Goal: Information Seeking & Learning: Learn about a topic

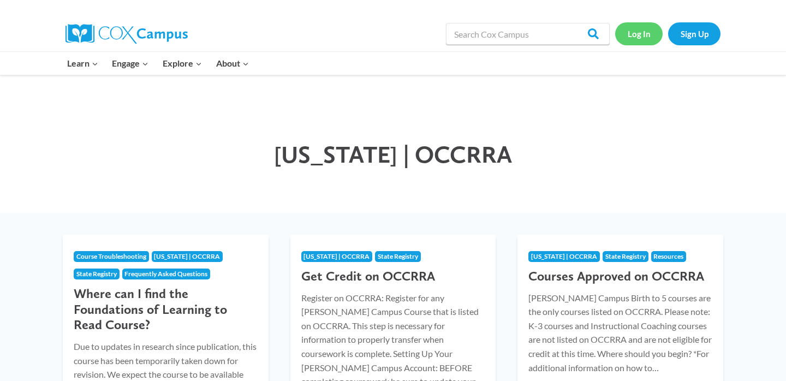
click at [633, 35] on link "Log In" at bounding box center [638, 33] width 47 height 22
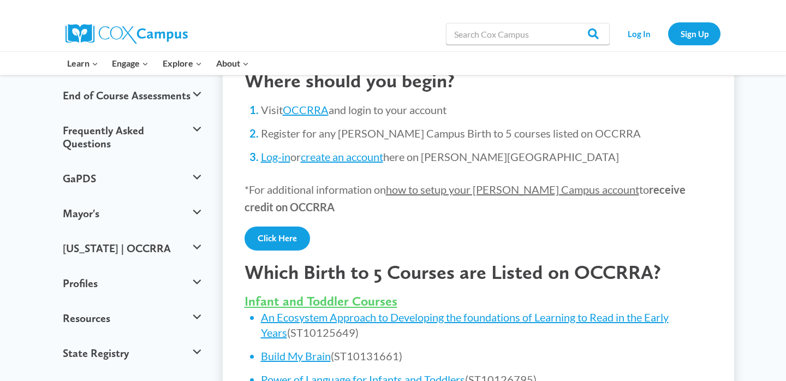
scroll to position [239, 0]
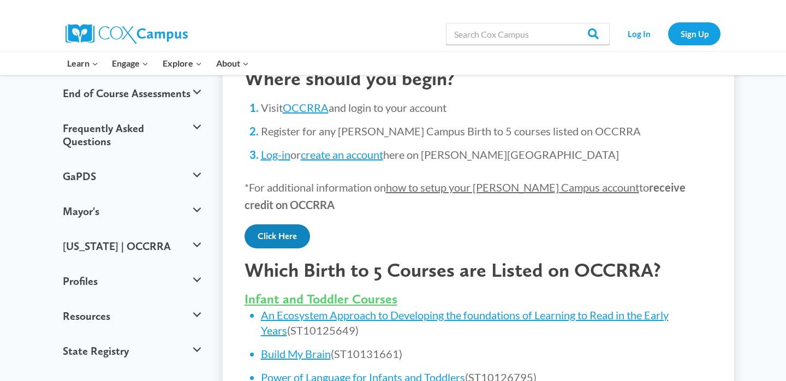
click at [270, 229] on link "Click Here" at bounding box center [277, 236] width 65 height 24
click at [291, 235] on link "Click Here" at bounding box center [277, 236] width 65 height 24
click at [312, 108] on link "OCCRRA" at bounding box center [306, 107] width 46 height 13
click at [118, 229] on button "[US_STATE] | OCCRRA" at bounding box center [131, 246] width 149 height 35
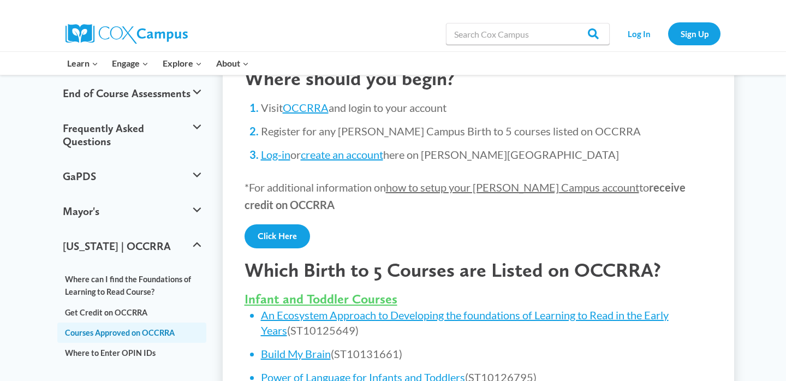
click at [130, 323] on link "Courses Approved on OCCRRA" at bounding box center [131, 333] width 149 height 20
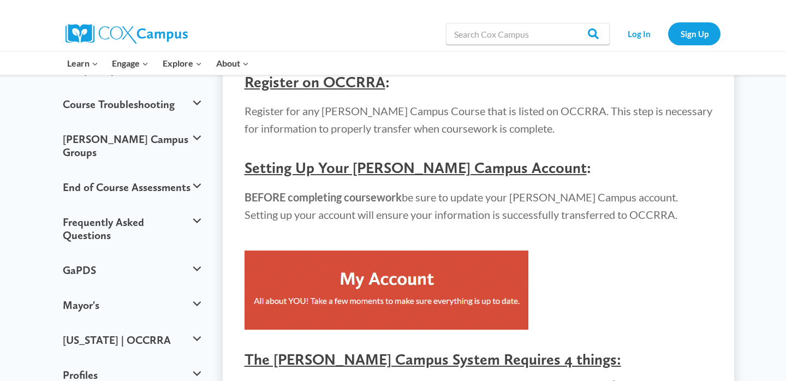
scroll to position [157, 0]
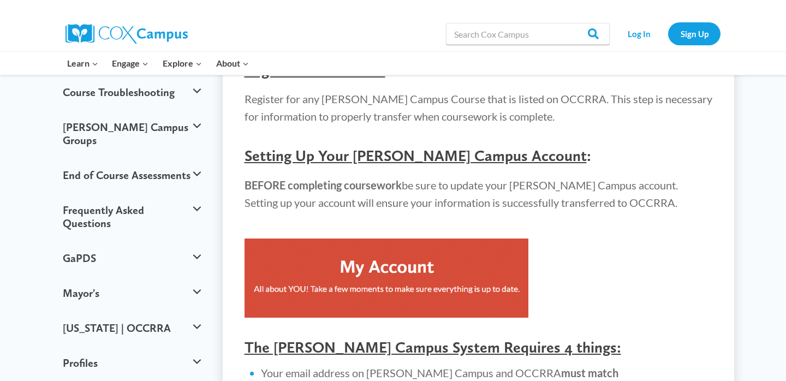
click at [358, 267] on img at bounding box center [387, 278] width 284 height 79
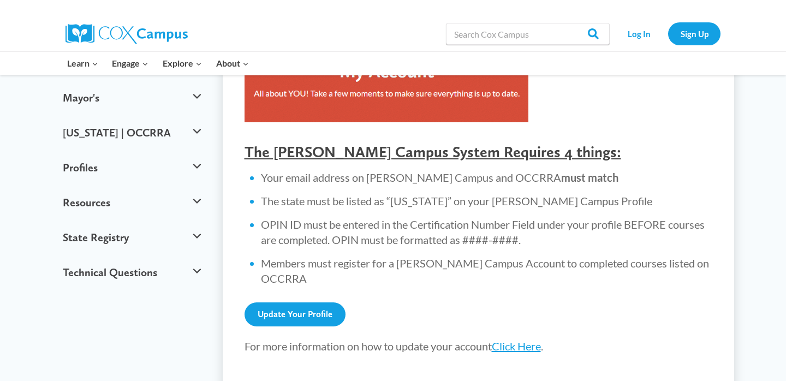
scroll to position [379, 0]
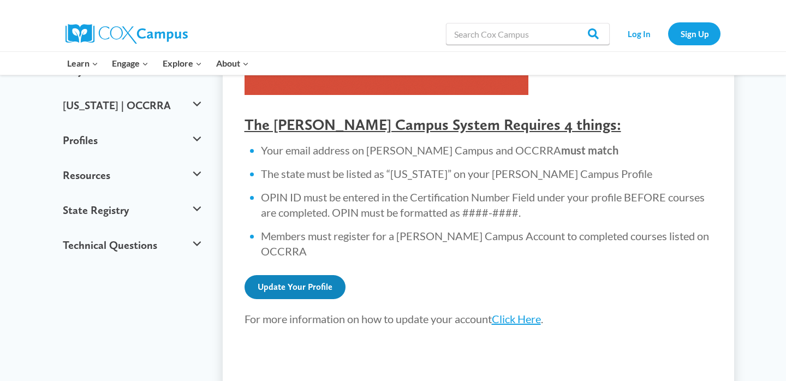
click at [282, 279] on link "Update Your Profile" at bounding box center [295, 287] width 101 height 24
click at [525, 312] on link "Click Here" at bounding box center [516, 318] width 49 height 13
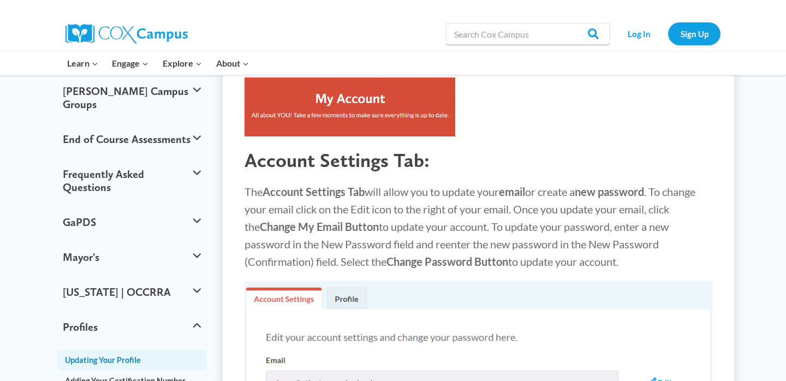
scroll to position [209, 0]
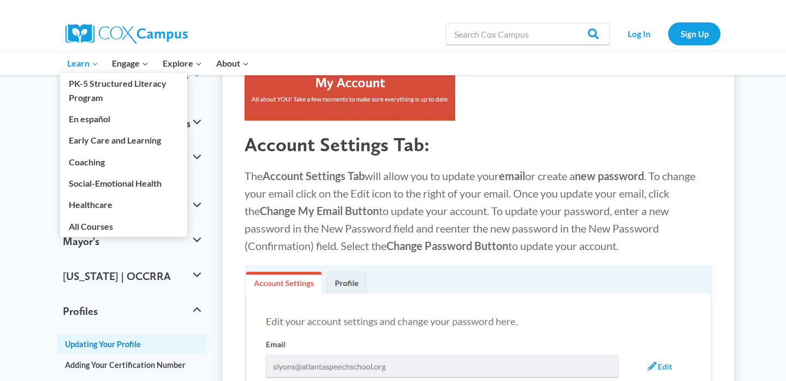
click at [92, 62] on icon "Expand" at bounding box center [95, 64] width 8 height 8
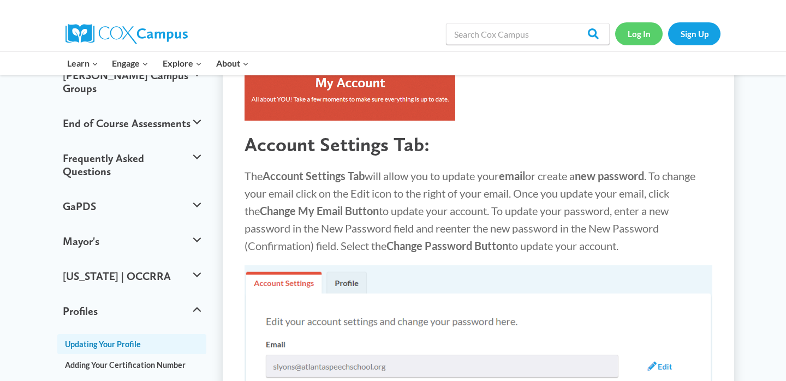
click at [646, 28] on link "Log In" at bounding box center [638, 33] width 47 height 22
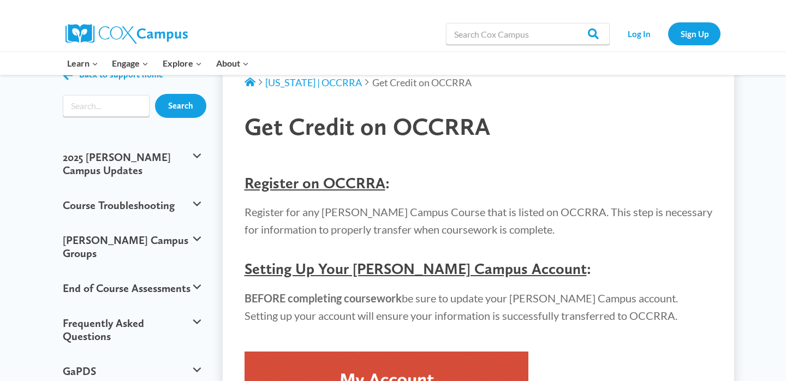
scroll to position [42, 0]
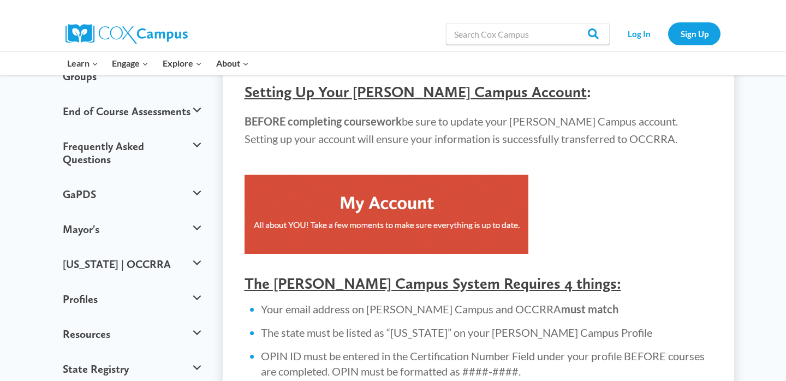
scroll to position [225, 0]
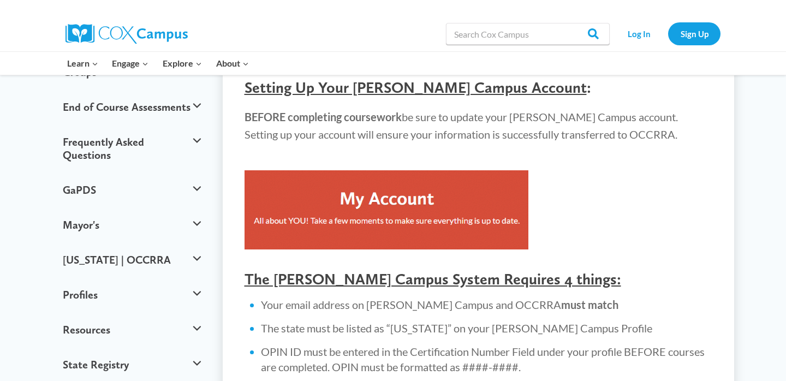
click at [365, 212] on img at bounding box center [387, 209] width 284 height 79
click at [639, 39] on link "Log In" at bounding box center [638, 33] width 47 height 22
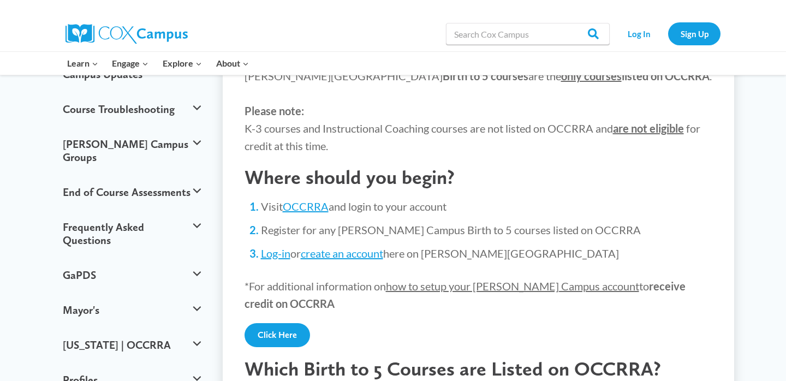
scroll to position [141, 0]
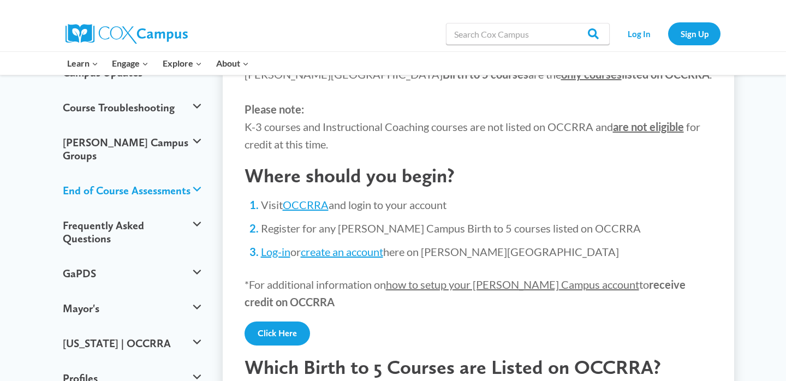
click at [195, 173] on button "End of Course Assessments" at bounding box center [131, 190] width 149 height 35
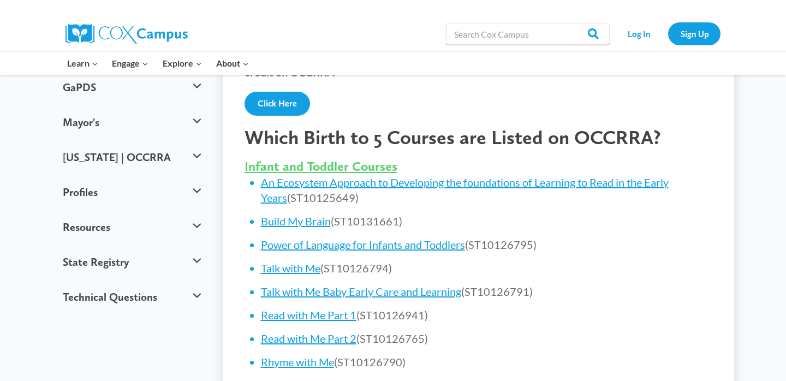
scroll to position [372, 0]
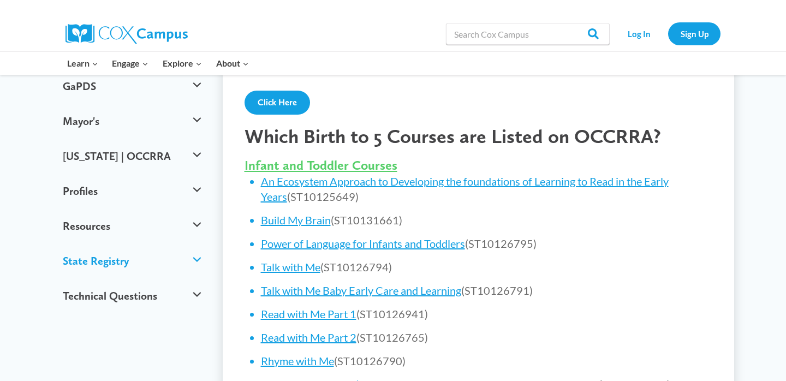
click at [195, 243] on button "State Registry" at bounding box center [131, 260] width 149 height 35
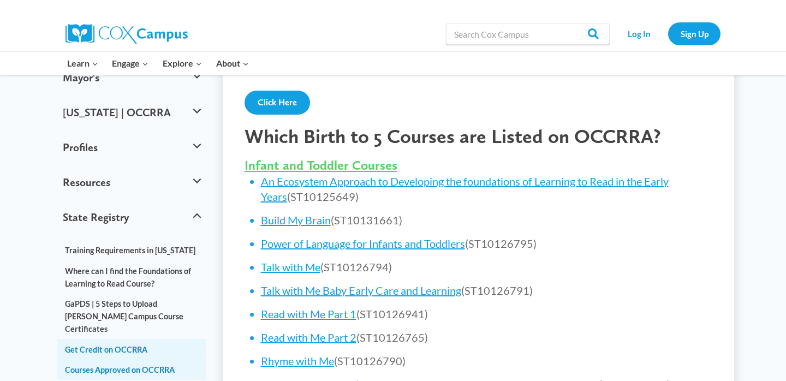
click at [130, 339] on link "Get Credit on OCCRRA" at bounding box center [131, 349] width 149 height 20
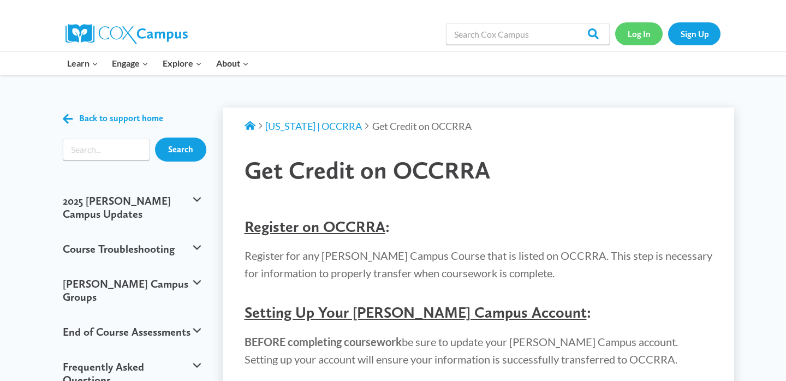
click at [641, 34] on link "Log In" at bounding box center [638, 33] width 47 height 22
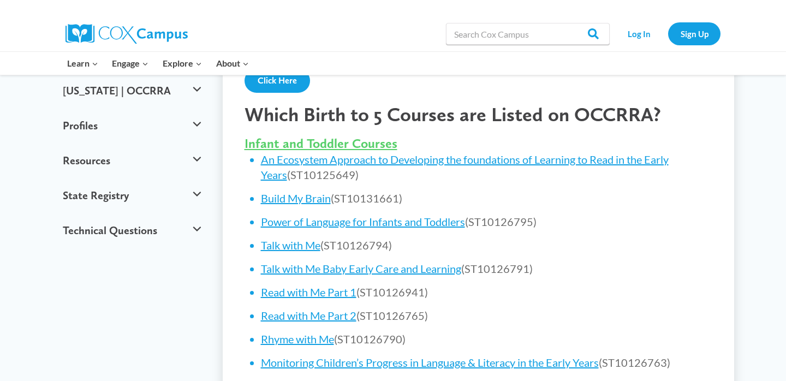
scroll to position [391, 0]
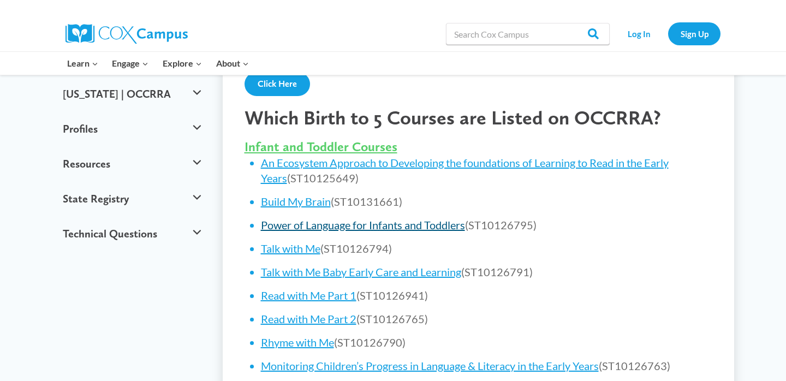
click at [337, 229] on link "Power of Language for Infants and Toddlers" at bounding box center [363, 224] width 204 height 13
